Goal: Task Accomplishment & Management: Manage account settings

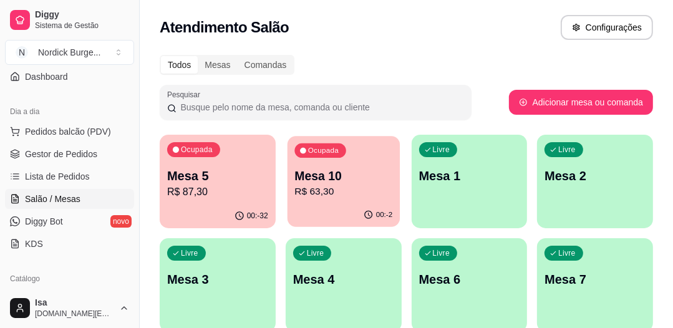
click at [357, 172] on p "Mesa 10" at bounding box center [344, 176] width 98 height 17
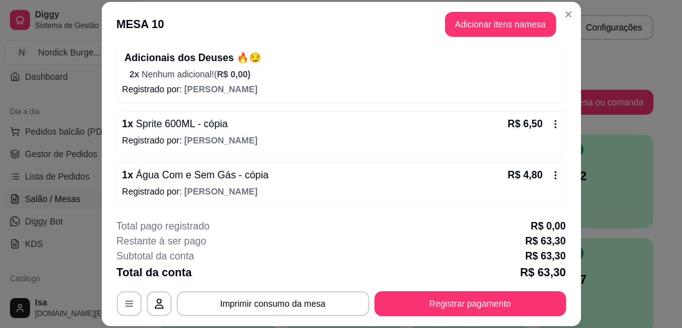
scroll to position [38, 0]
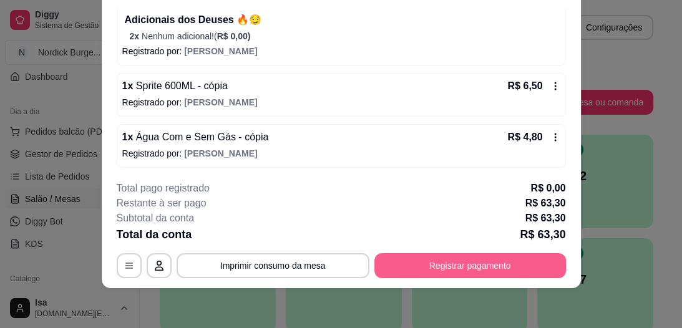
click at [496, 262] on button "Registrar pagamento" at bounding box center [470, 265] width 192 height 25
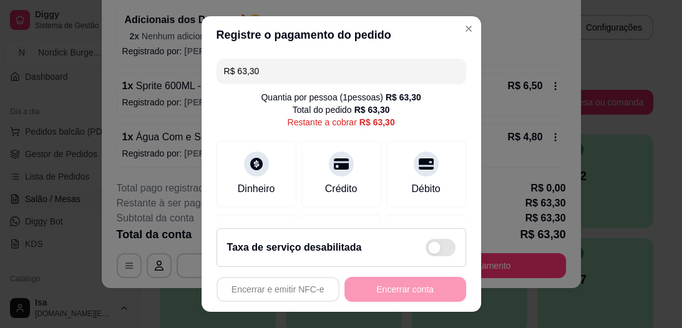
scroll to position [150, 0]
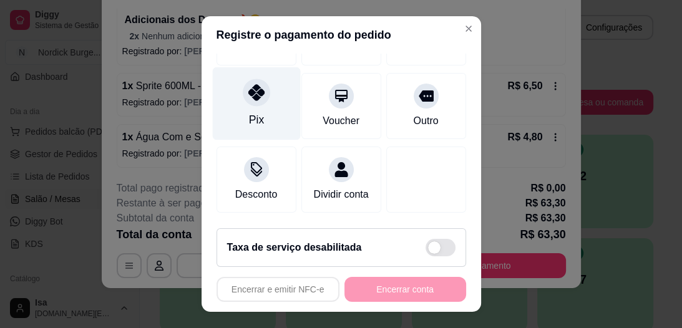
click at [252, 112] on div "Pix" at bounding box center [255, 120] width 15 height 16
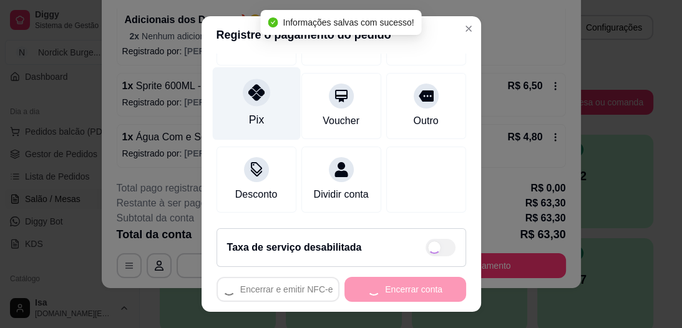
type input "R$ 0,00"
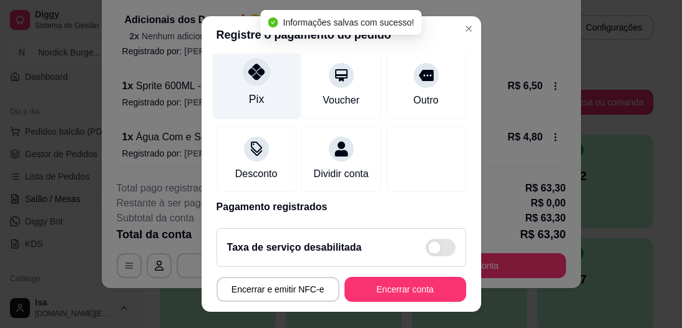
scroll to position [137, 0]
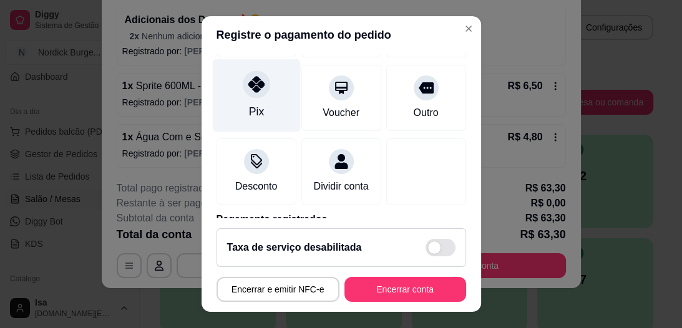
click at [243, 97] on div "Pix" at bounding box center [256, 95] width 88 height 73
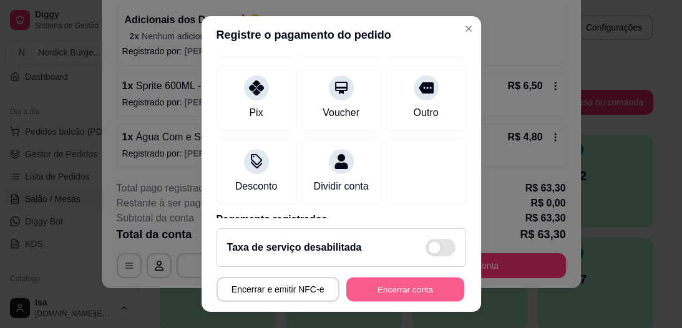
click at [406, 287] on button "Encerrar conta" at bounding box center [405, 289] width 118 height 24
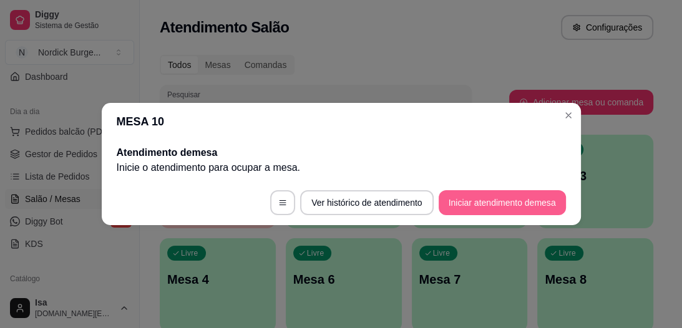
scroll to position [0, 0]
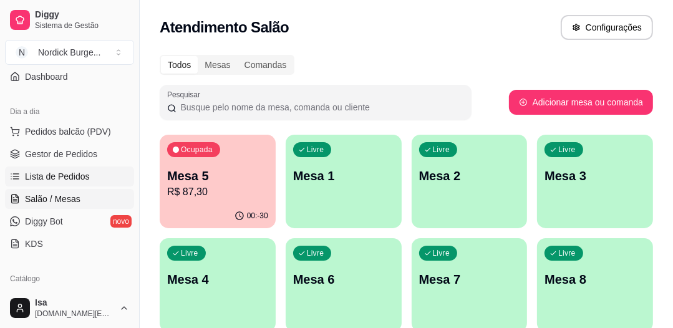
click at [59, 167] on link "Lista de Pedidos" at bounding box center [69, 177] width 129 height 20
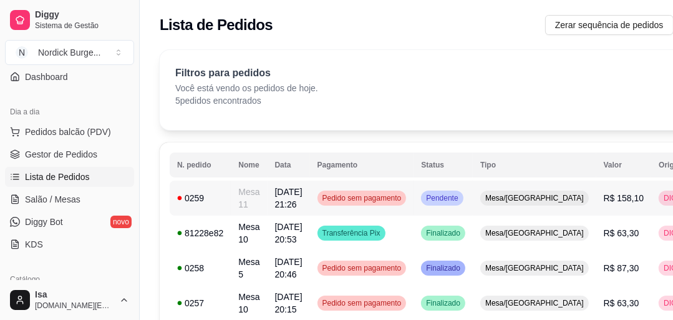
click at [216, 200] on div "0259" at bounding box center [200, 198] width 46 height 12
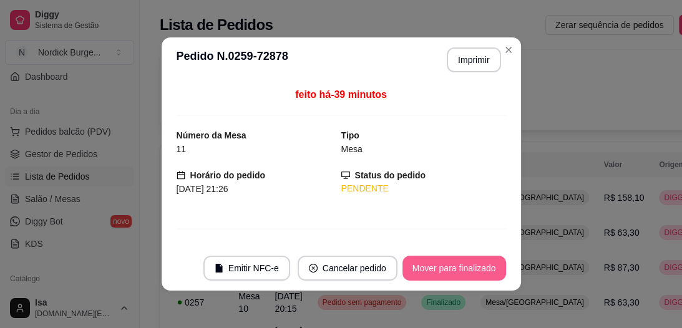
click at [422, 277] on button "Mover para finalizado" at bounding box center [455, 268] width 104 height 25
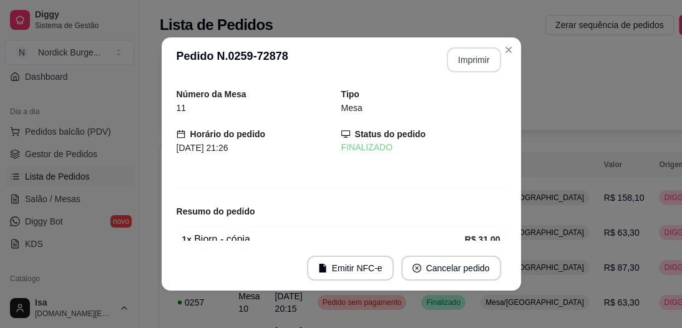
click at [459, 66] on button "Imprimir" at bounding box center [474, 59] width 54 height 25
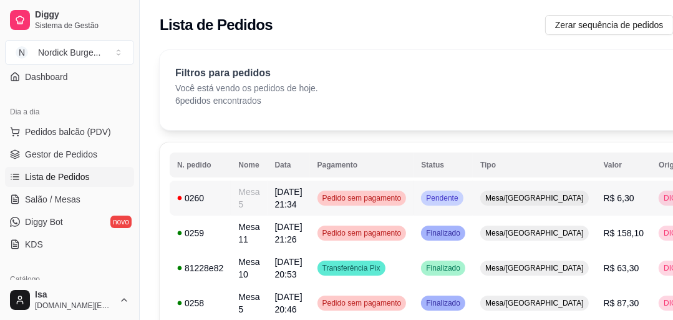
click at [215, 204] on td "0260" at bounding box center [200, 197] width 61 height 35
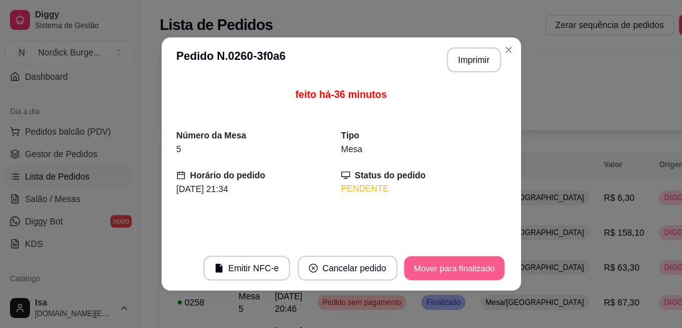
click at [434, 274] on button "Mover para finalizado" at bounding box center [454, 269] width 100 height 24
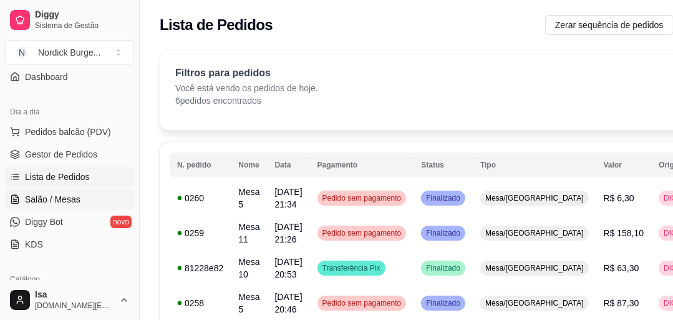
click at [29, 198] on span "Salão / Mesas" at bounding box center [53, 199] width 56 height 12
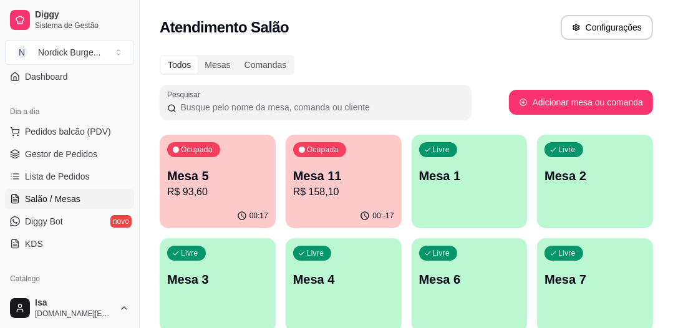
click at [263, 147] on div "Ocupada Mesa 5 R$ 93,60" at bounding box center [218, 169] width 116 height 69
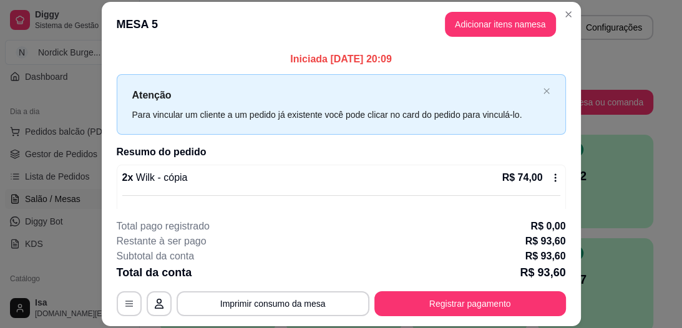
scroll to position [38, 0]
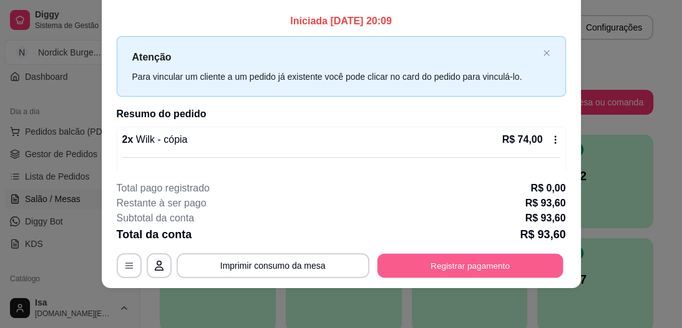
click at [469, 262] on button "Registrar pagamento" at bounding box center [470, 266] width 186 height 24
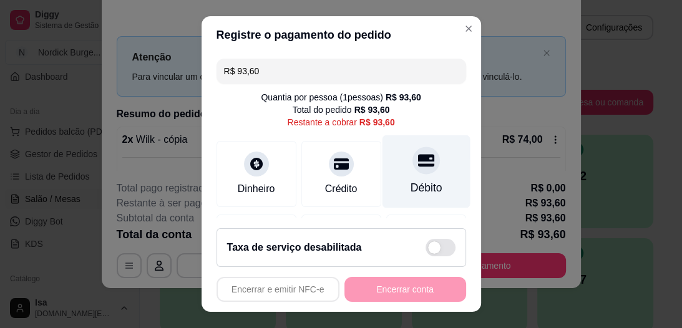
click at [414, 170] on div at bounding box center [426, 160] width 27 height 27
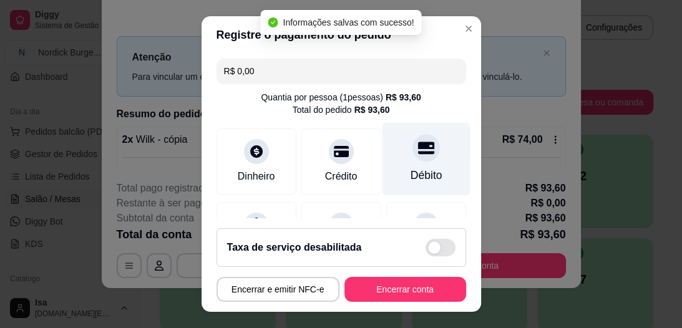
type input "R$ 0,00"
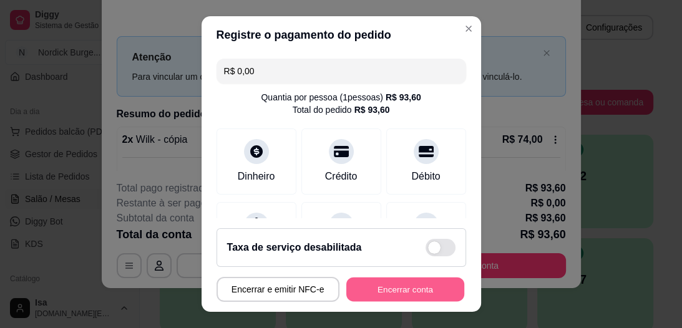
click at [412, 294] on button "Encerrar conta" at bounding box center [405, 289] width 118 height 24
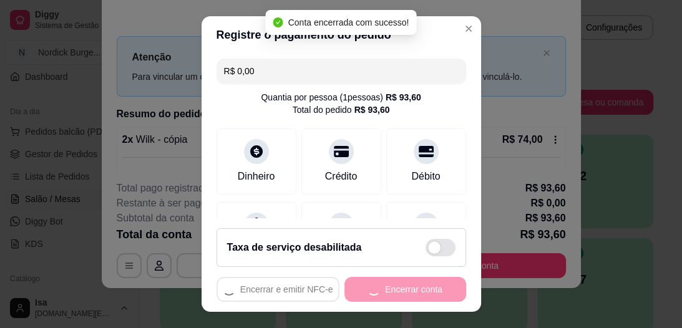
scroll to position [0, 0]
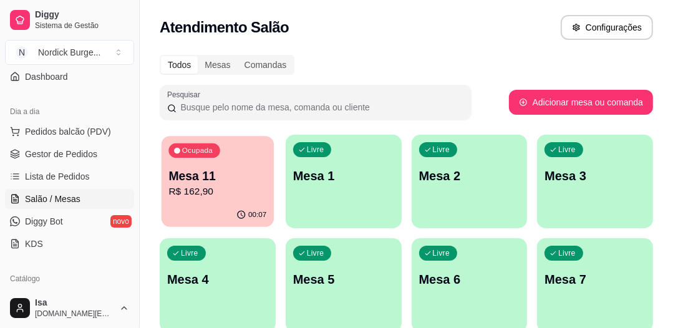
click at [239, 145] on div "Ocupada Mesa 11 R$ 162,90" at bounding box center [218, 169] width 112 height 67
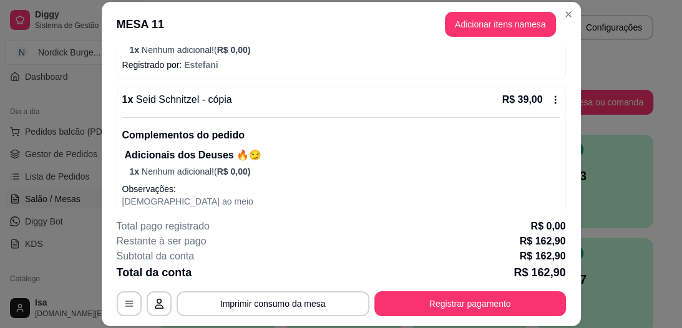
scroll to position [38, 0]
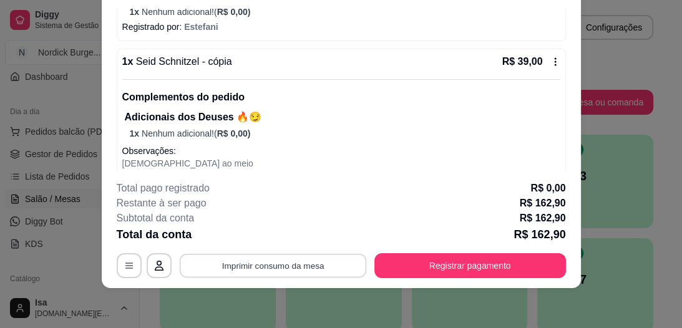
click at [275, 270] on button "Imprimir consumo da mesa" at bounding box center [272, 266] width 187 height 24
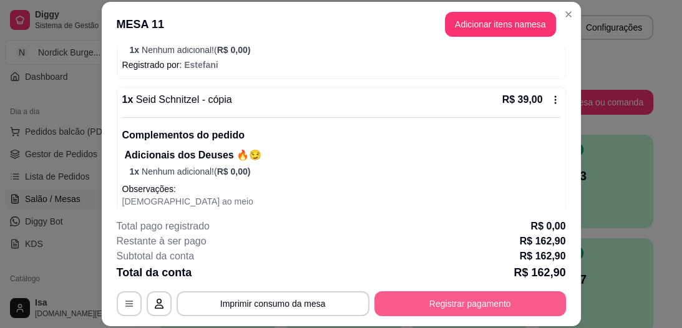
scroll to position [200, 0]
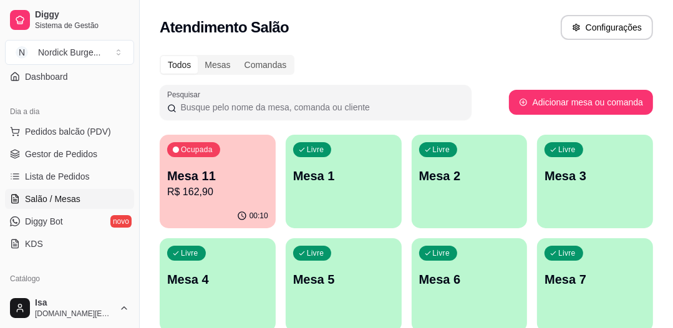
click at [202, 183] on p "Mesa 11" at bounding box center [217, 175] width 101 height 17
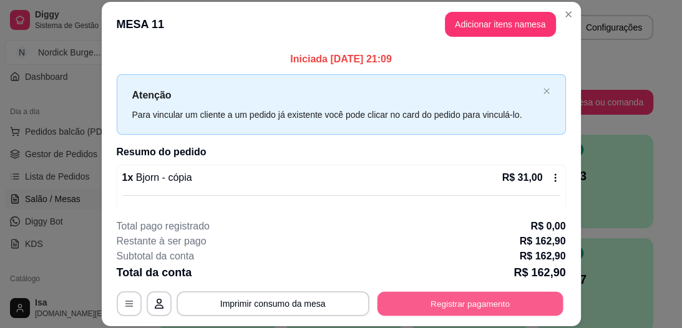
click at [455, 301] on button "Registrar pagamento" at bounding box center [470, 304] width 186 height 24
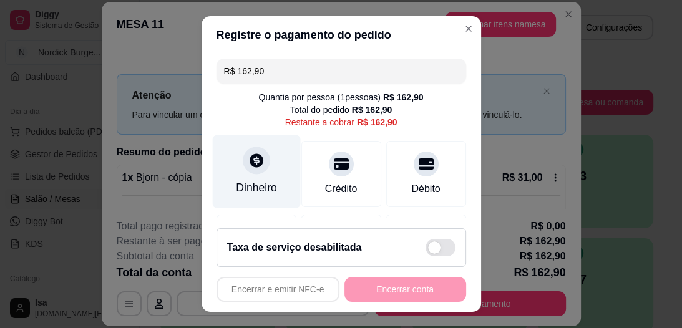
click at [243, 167] on div at bounding box center [256, 160] width 27 height 27
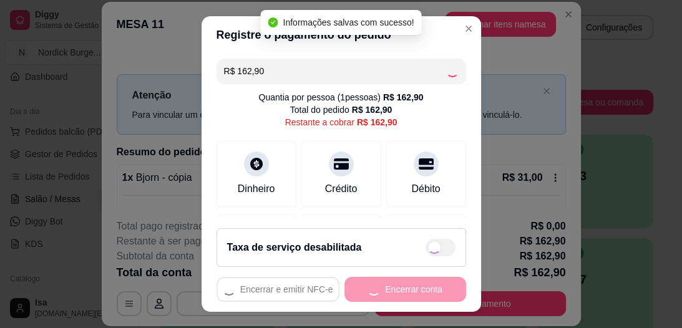
type input "R$ 0,00"
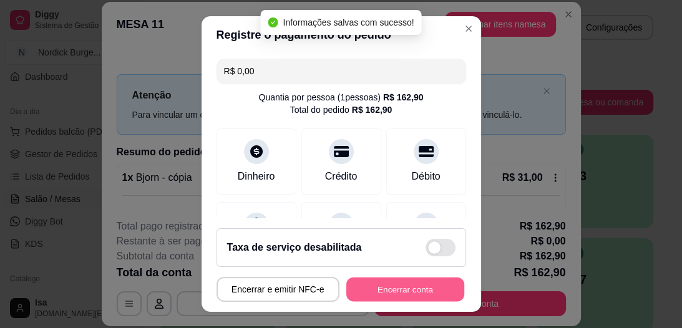
click at [432, 290] on button "Encerrar conta" at bounding box center [405, 289] width 118 height 24
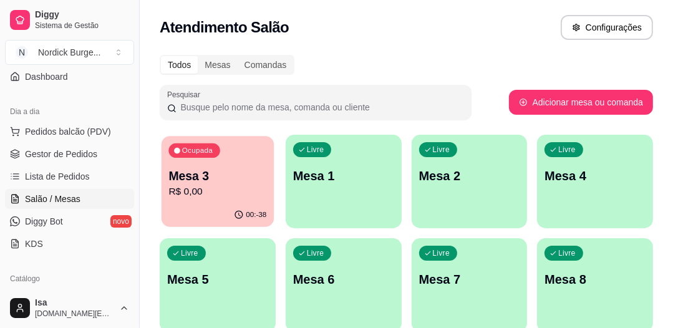
click at [223, 186] on p "R$ 0,00" at bounding box center [218, 192] width 98 height 14
click at [91, 174] on link "Lista de Pedidos" at bounding box center [69, 177] width 129 height 20
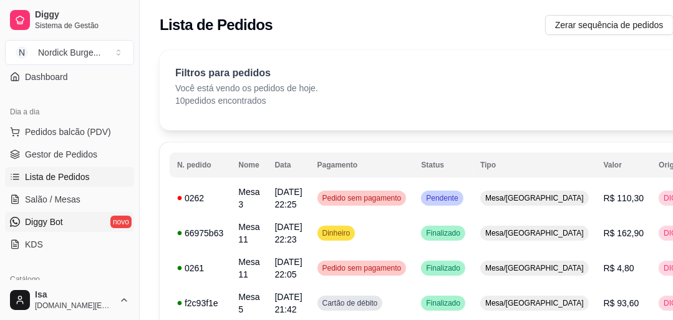
click at [62, 222] on span "Diggy Bot" at bounding box center [44, 221] width 38 height 12
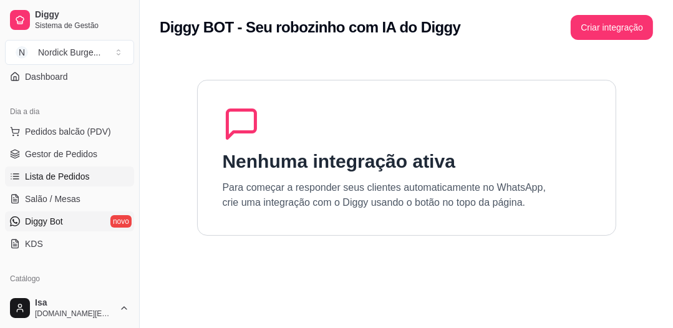
click at [84, 175] on span "Lista de Pedidos" at bounding box center [57, 176] width 65 height 12
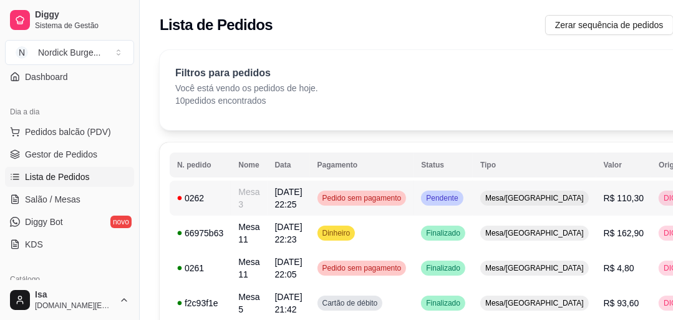
click at [243, 193] on td "Mesa 3" at bounding box center [249, 197] width 36 height 35
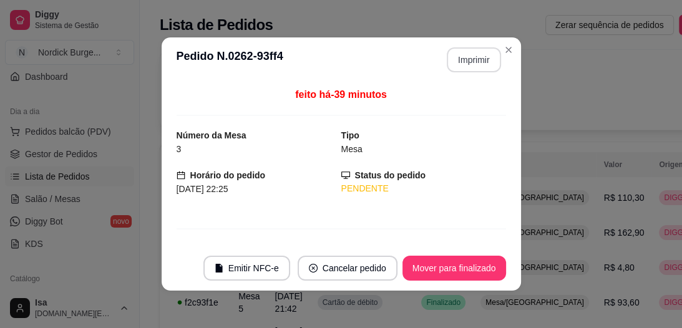
click at [457, 59] on button "Imprimir" at bounding box center [474, 59] width 54 height 25
click at [467, 65] on button "Imprimir" at bounding box center [473, 60] width 52 height 24
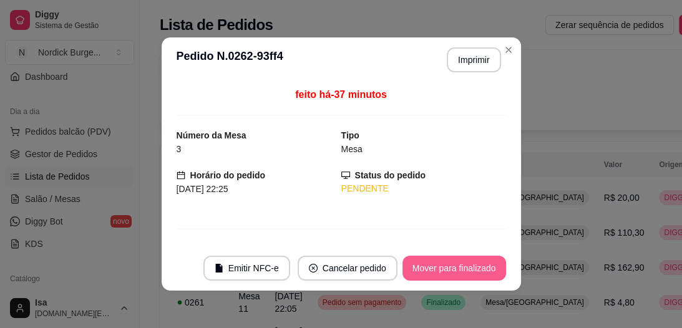
click at [454, 262] on button "Mover para finalizado" at bounding box center [455, 268] width 104 height 25
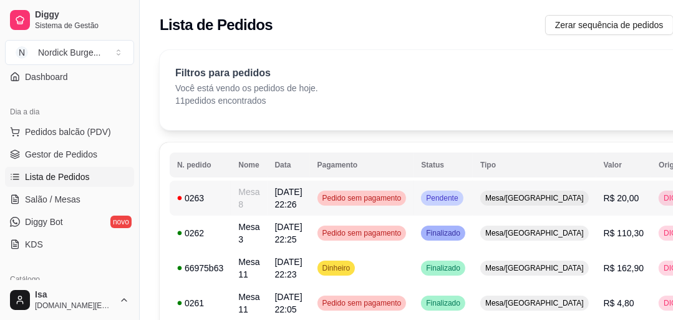
click at [215, 198] on div "0263" at bounding box center [200, 198] width 46 height 12
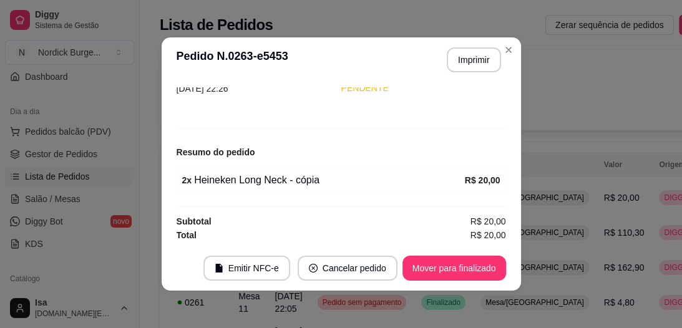
scroll to position [2, 0]
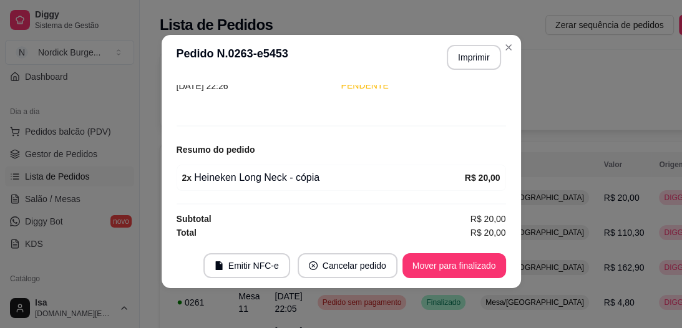
click at [428, 255] on footer "Emitir NFC-e Cancelar pedido Mover para finalizado" at bounding box center [341, 265] width 359 height 45
click at [467, 269] on button "Mover para finalizado" at bounding box center [455, 265] width 104 height 25
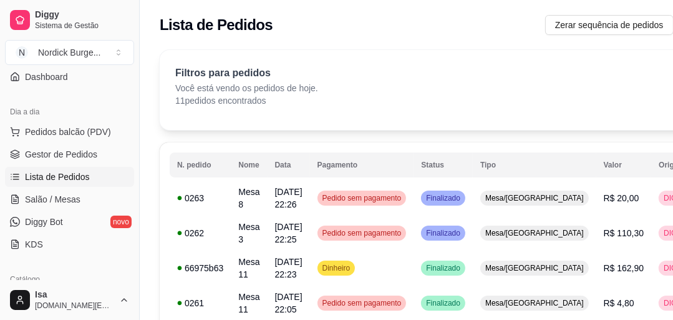
scroll to position [50, 0]
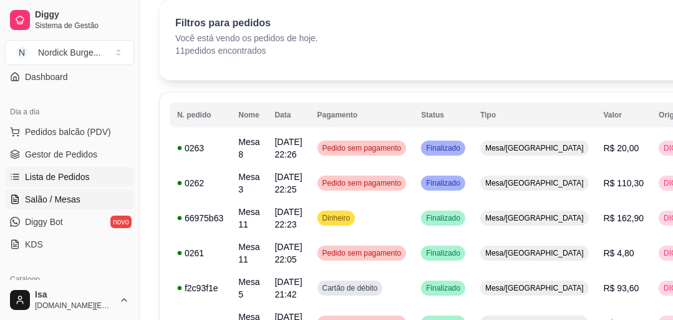
click at [59, 198] on span "Salão / Mesas" at bounding box center [53, 199] width 56 height 12
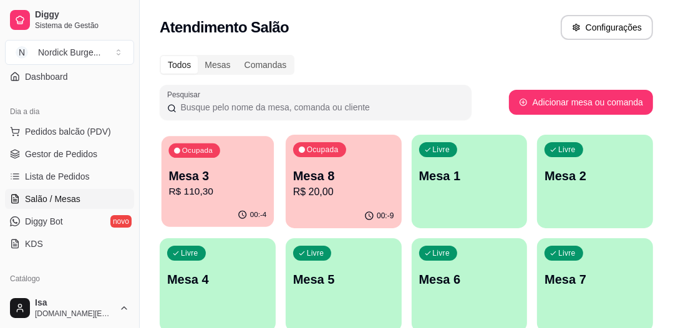
click at [191, 187] on p "R$ 110,30" at bounding box center [218, 192] width 98 height 14
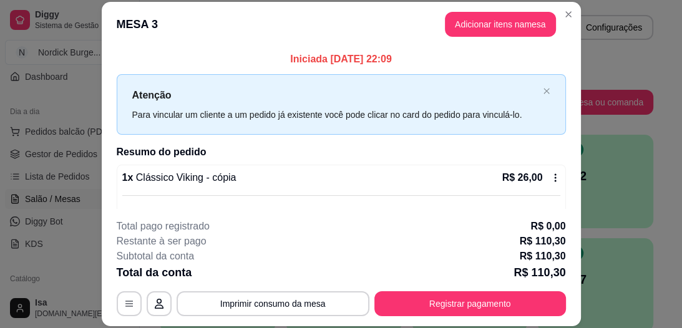
scroll to position [50, 0]
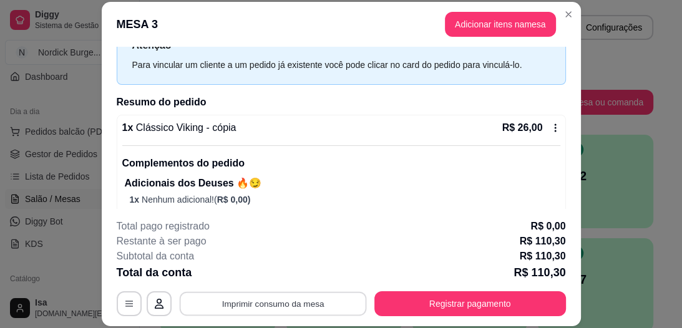
click at [234, 312] on button "Imprimir consumo da mesa" at bounding box center [272, 304] width 187 height 24
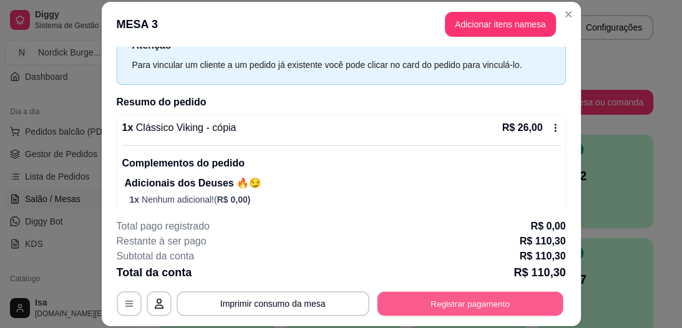
click at [497, 292] on button "Registrar pagamento" at bounding box center [470, 304] width 186 height 24
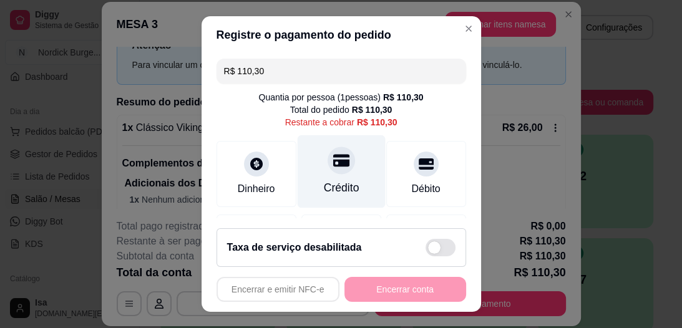
click at [328, 163] on div at bounding box center [341, 160] width 27 height 27
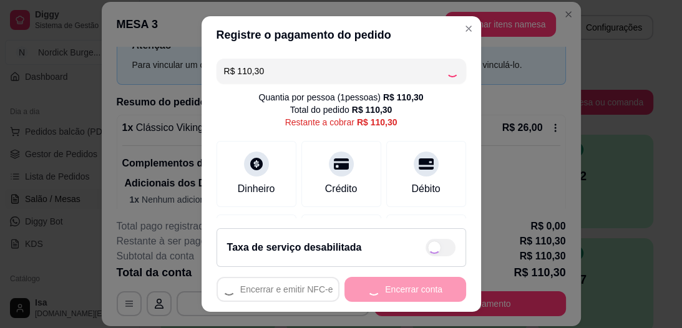
type input "R$ 0,00"
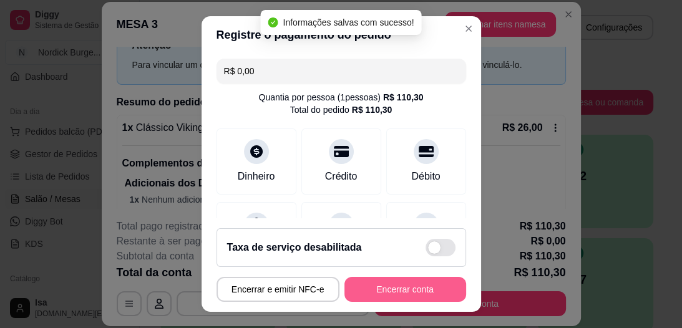
click at [387, 284] on button "Encerrar conta" at bounding box center [406, 289] width 122 height 25
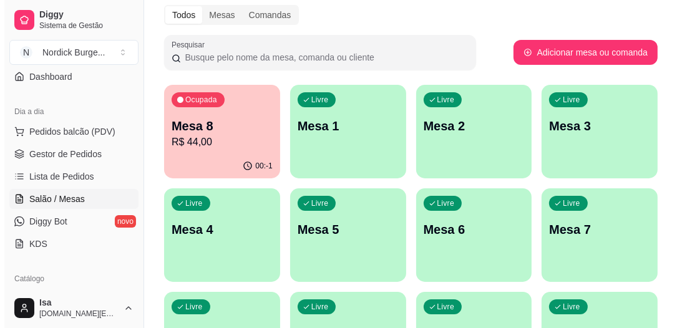
scroll to position [0, 0]
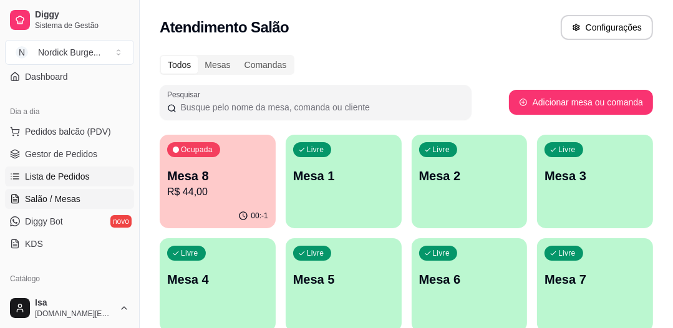
click at [42, 175] on span "Lista de Pedidos" at bounding box center [57, 176] width 65 height 12
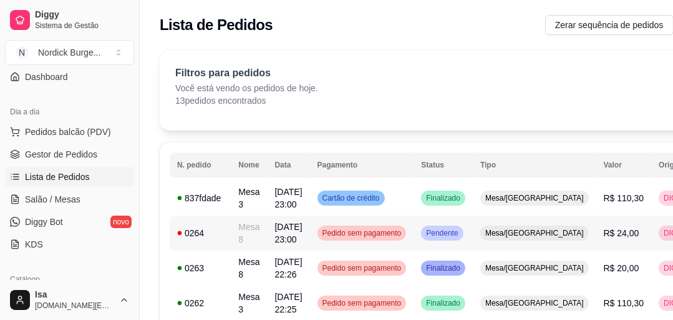
click at [219, 240] on td "0264" at bounding box center [200, 232] width 61 height 35
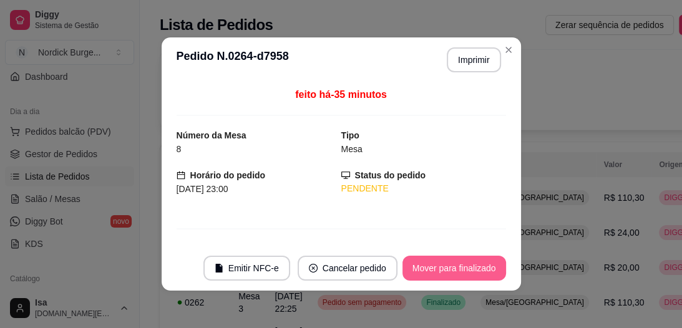
click at [424, 262] on button "Mover para finalizado" at bounding box center [455, 268] width 104 height 25
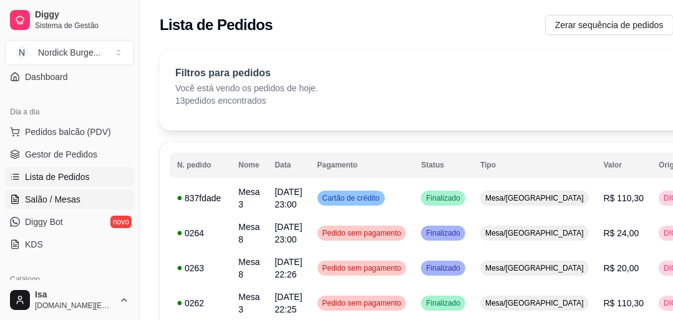
click at [35, 194] on span "Salão / Mesas" at bounding box center [53, 199] width 56 height 12
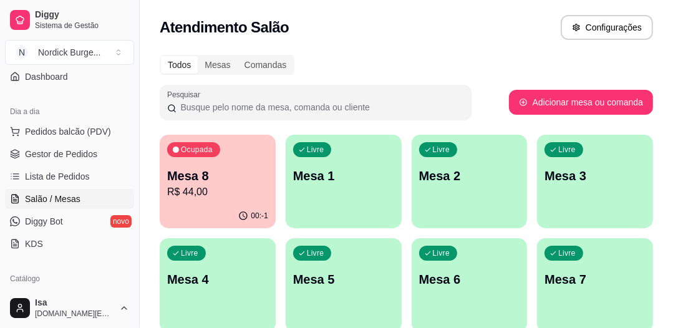
click at [228, 170] on p "Mesa 8" at bounding box center [217, 175] width 101 height 17
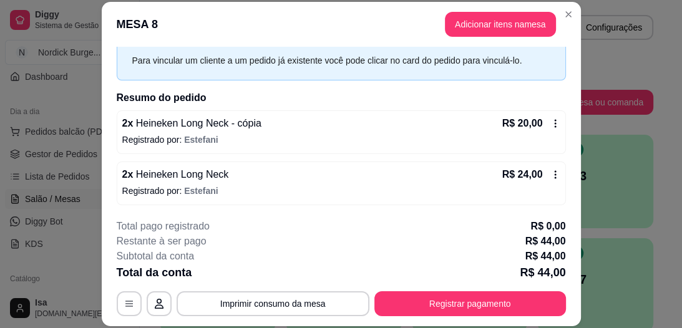
scroll to position [38, 0]
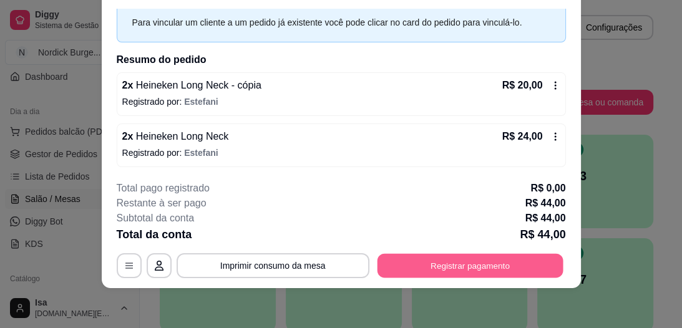
click at [466, 264] on button "Registrar pagamento" at bounding box center [470, 266] width 186 height 24
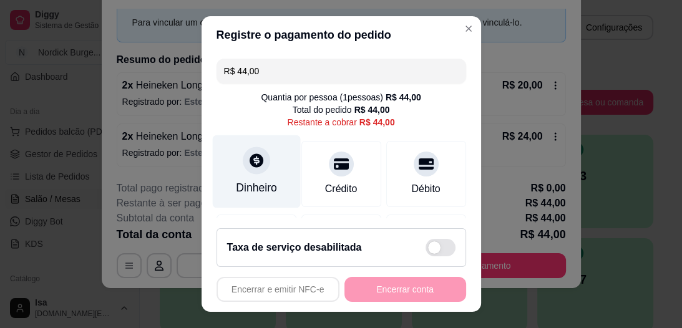
click at [250, 165] on icon at bounding box center [257, 161] width 14 height 14
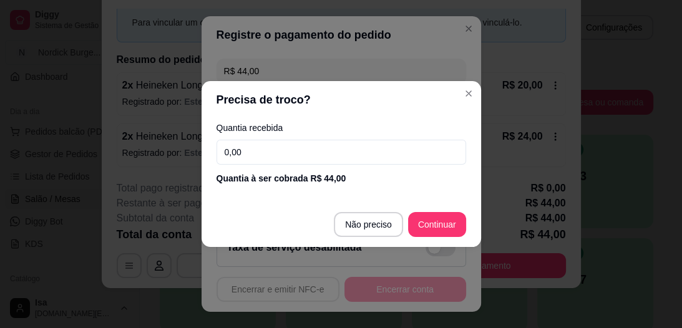
click at [245, 155] on input "0,00" at bounding box center [342, 152] width 250 height 25
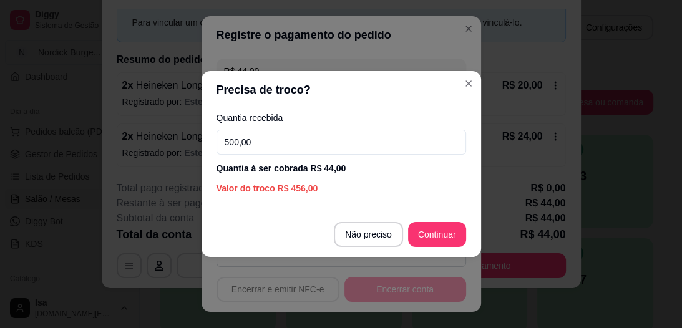
type input "50,00"
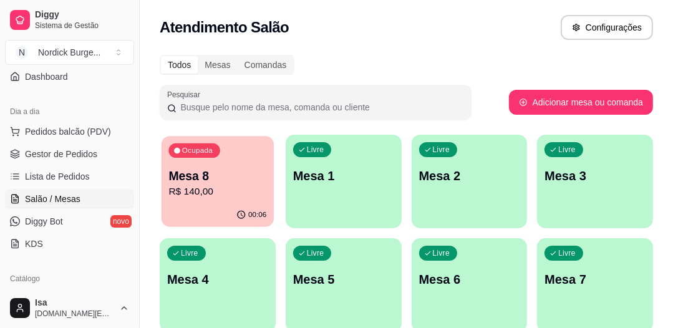
click at [198, 206] on div "00:06" at bounding box center [218, 215] width 112 height 24
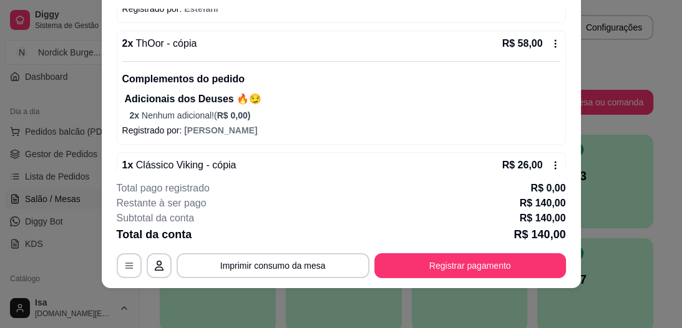
scroll to position [149, 0]
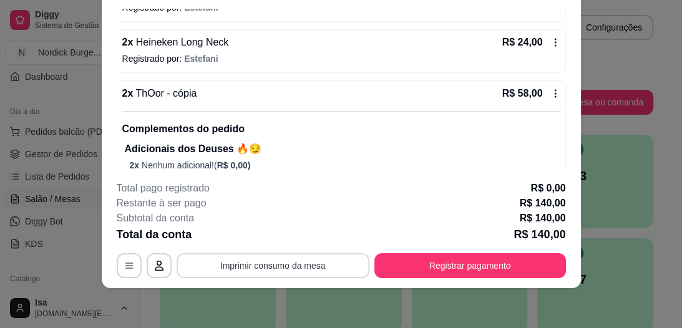
click at [313, 263] on button "Imprimir consumo da mesa" at bounding box center [273, 265] width 193 height 25
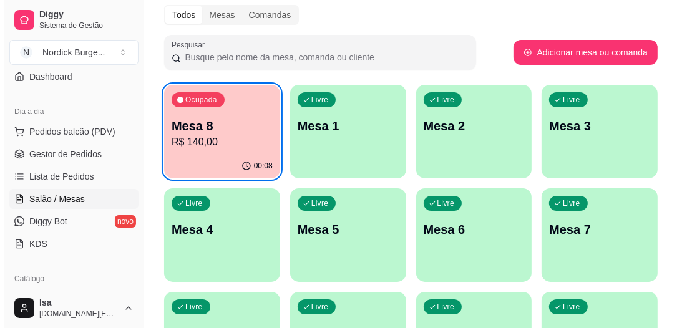
scroll to position [0, 0]
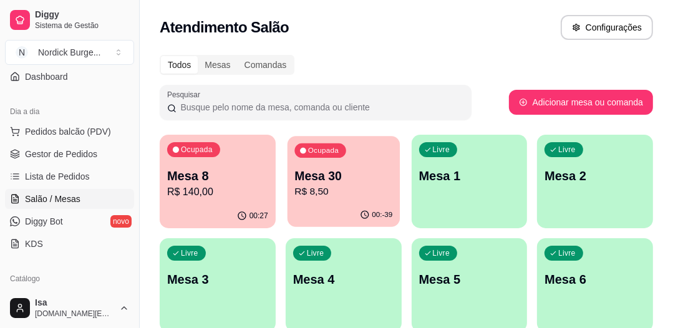
click at [361, 168] on p "Mesa 30" at bounding box center [344, 176] width 98 height 17
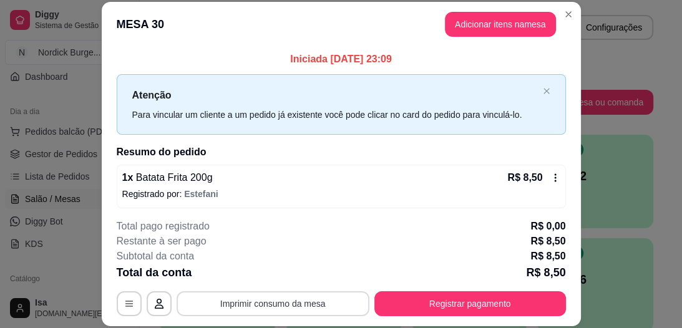
click at [328, 295] on button "Imprimir consumo da mesa" at bounding box center [273, 303] width 193 height 25
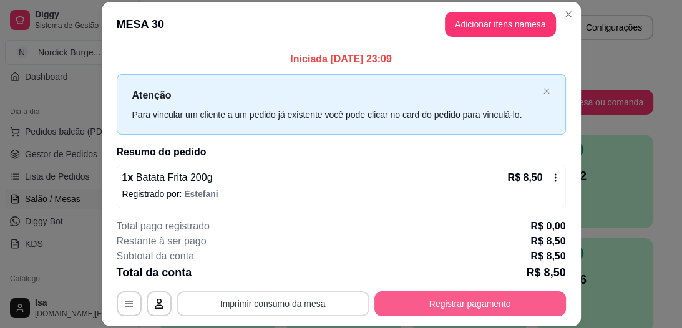
click at [481, 307] on button "Registrar pagamento" at bounding box center [470, 303] width 192 height 25
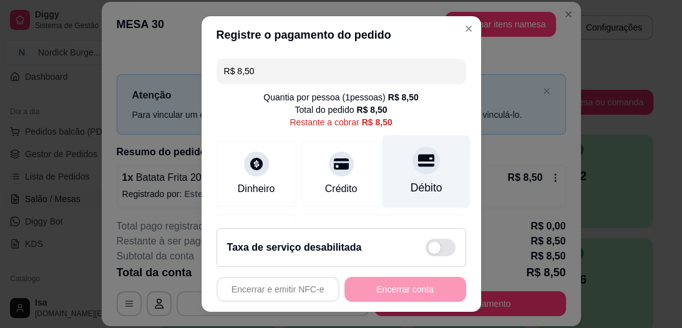
click at [418, 162] on icon at bounding box center [426, 161] width 16 height 12
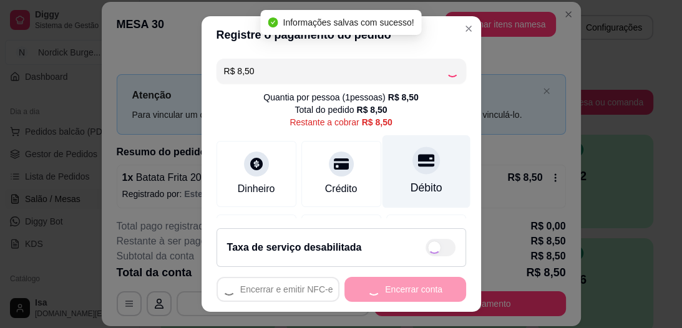
type input "R$ 0,00"
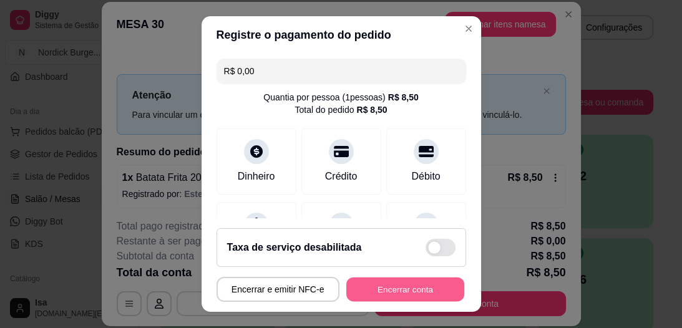
click at [401, 289] on button "Encerrar conta" at bounding box center [405, 289] width 118 height 24
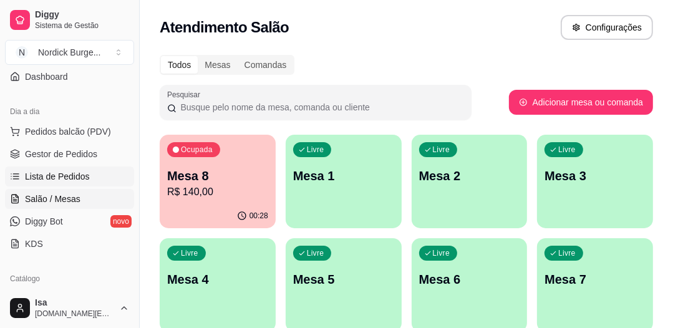
click at [76, 175] on span "Lista de Pedidos" at bounding box center [57, 176] width 65 height 12
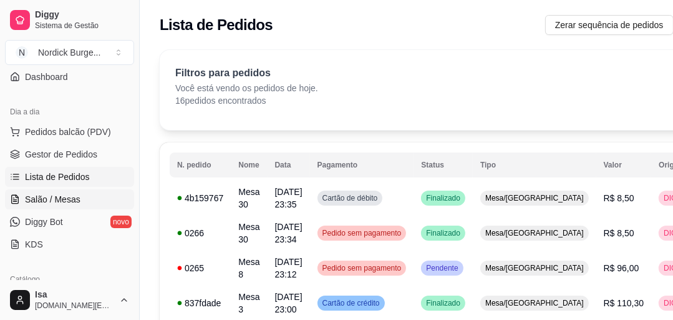
click at [78, 195] on link "Salão / Mesas" at bounding box center [69, 199] width 129 height 20
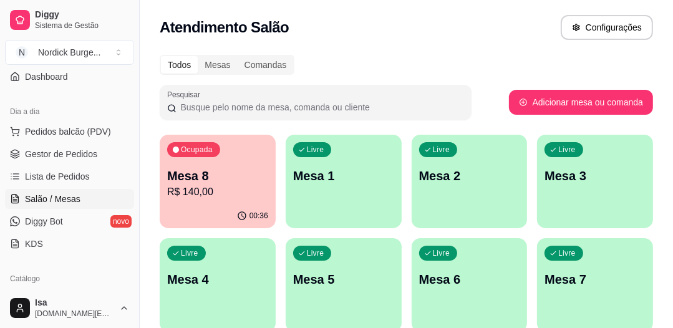
click at [198, 202] on div "Ocupada Mesa 8 R$ 140,00" at bounding box center [218, 169] width 116 height 69
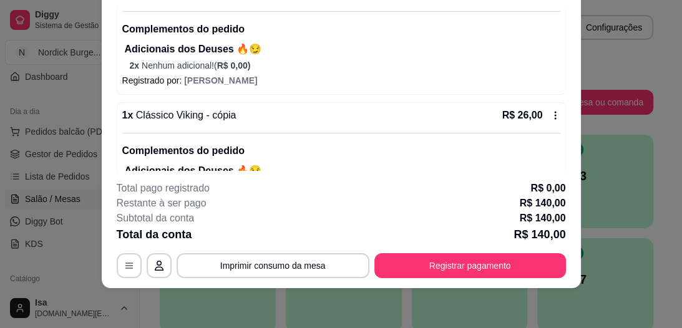
scroll to position [149, 0]
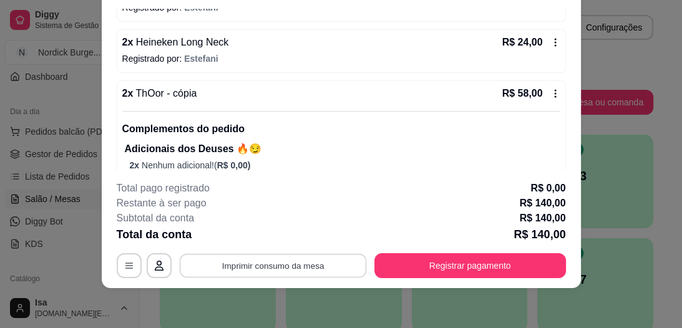
click at [281, 270] on button "Imprimir consumo da mesa" at bounding box center [272, 266] width 187 height 24
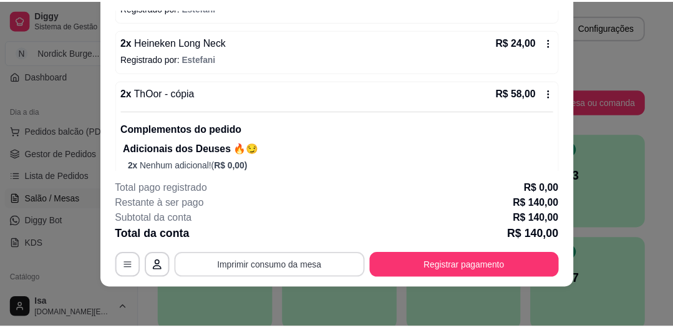
scroll to position [0, 0]
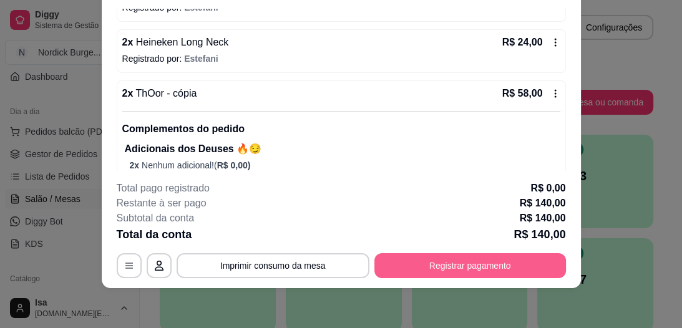
click at [453, 278] on button "Registrar pagamento" at bounding box center [470, 265] width 192 height 25
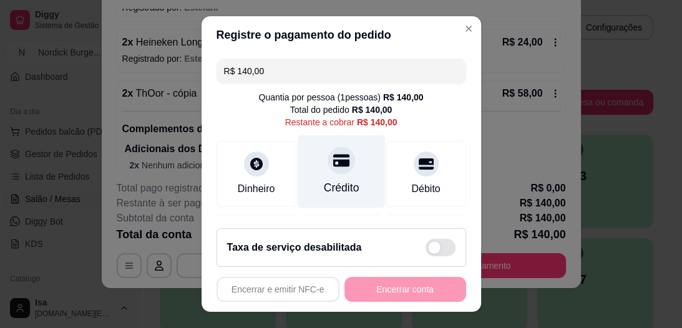
click at [330, 180] on div "Crédito" at bounding box center [341, 188] width 36 height 16
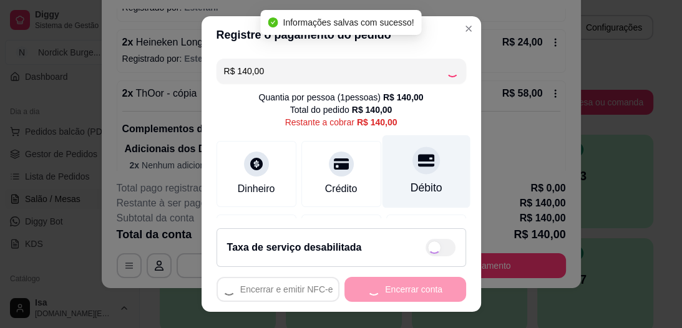
click at [410, 164] on div "Débito" at bounding box center [426, 171] width 88 height 73
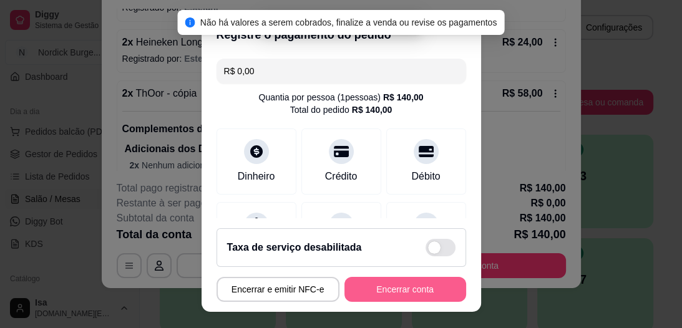
click at [414, 290] on button "Encerrar conta" at bounding box center [406, 289] width 122 height 25
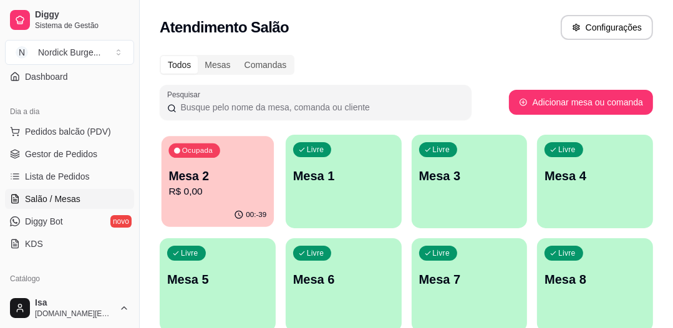
click at [188, 191] on p "R$ 0,00" at bounding box center [218, 192] width 98 height 14
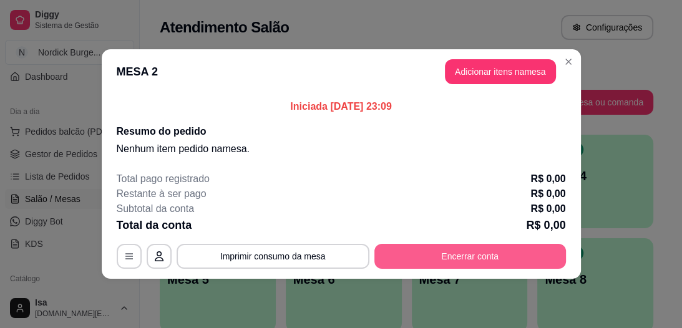
click at [454, 257] on button "Encerrar conta" at bounding box center [470, 256] width 192 height 25
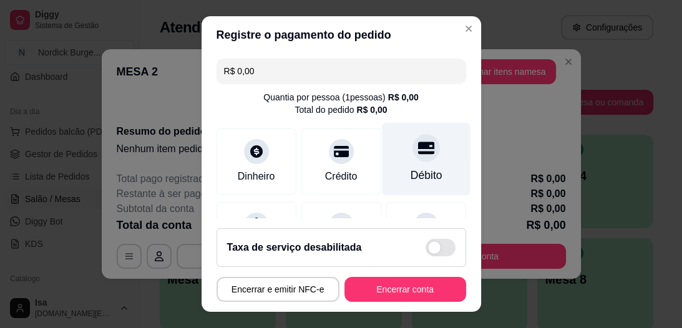
click at [410, 172] on div "Débito" at bounding box center [426, 176] width 32 height 16
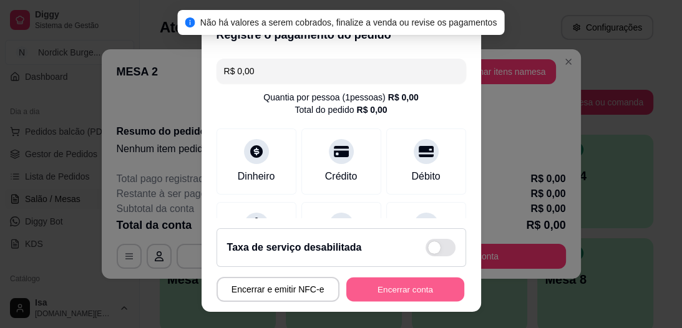
click at [391, 288] on button "Encerrar conta" at bounding box center [405, 289] width 118 height 24
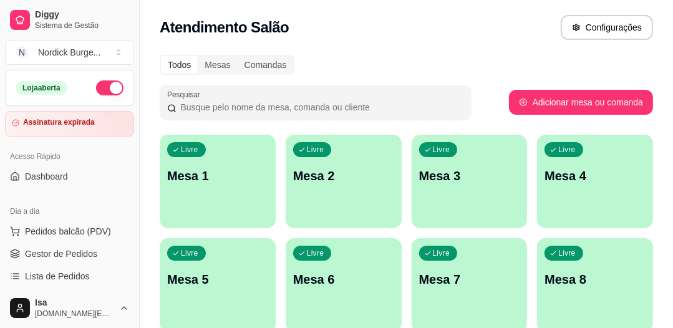
click at [102, 77] on div "Loja aberta" at bounding box center [70, 88] width 128 height 35
click at [108, 88] on button "button" at bounding box center [109, 88] width 27 height 15
